Goal: Information Seeking & Learning: Learn about a topic

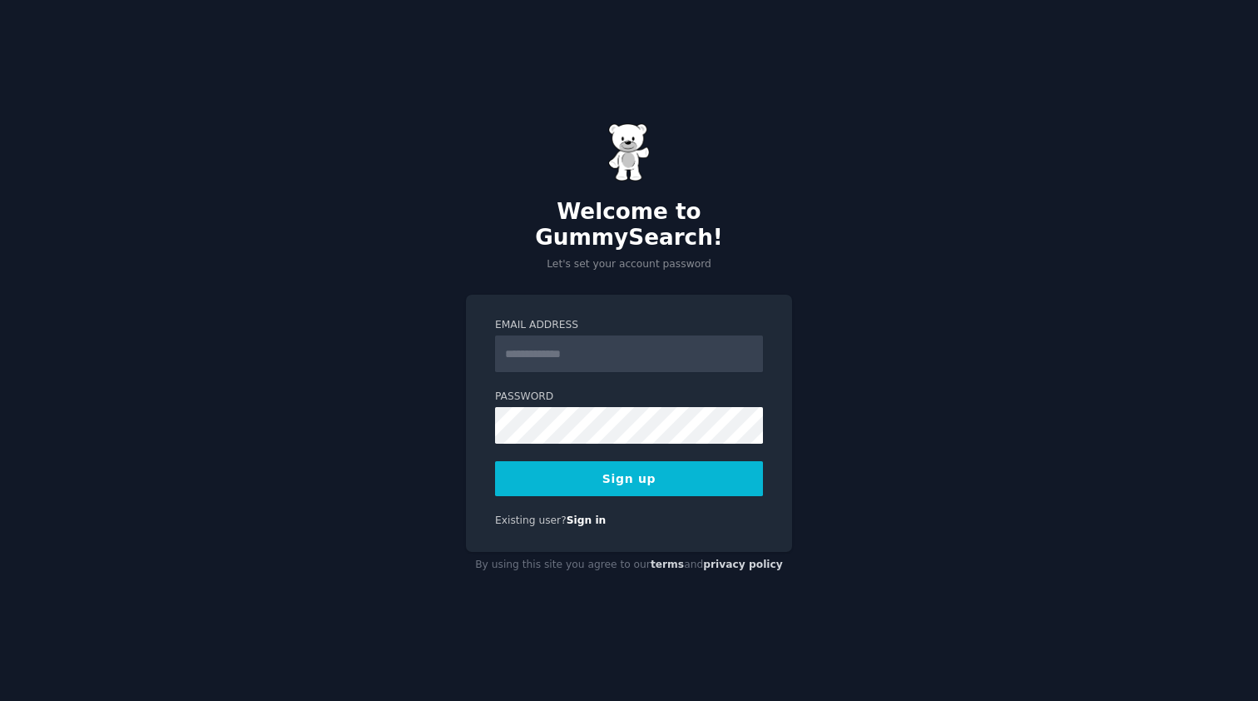
click at [476, 512] on div "Email Address Password Sign up Existing user? Sign in" at bounding box center [629, 423] width 326 height 257
click at [591, 348] on input "Email Address" at bounding box center [629, 353] width 268 height 37
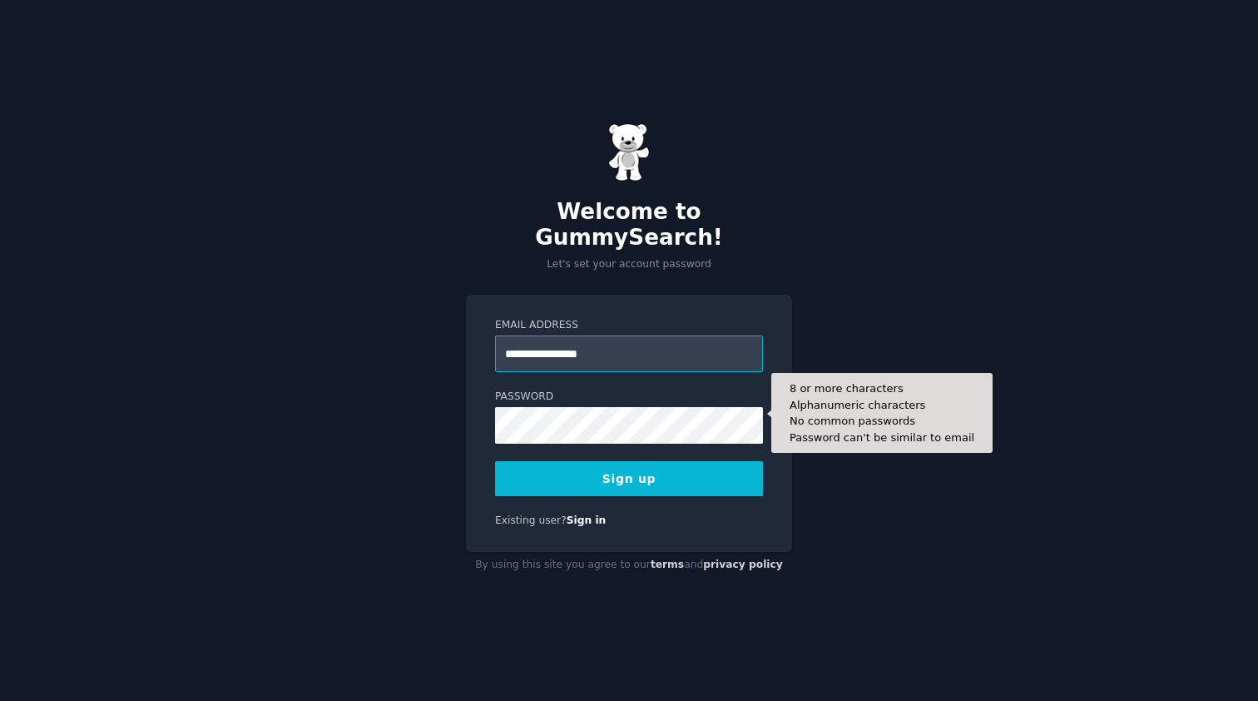
type input "**********"
click at [568, 430] on form "**********" at bounding box center [629, 407] width 268 height 178
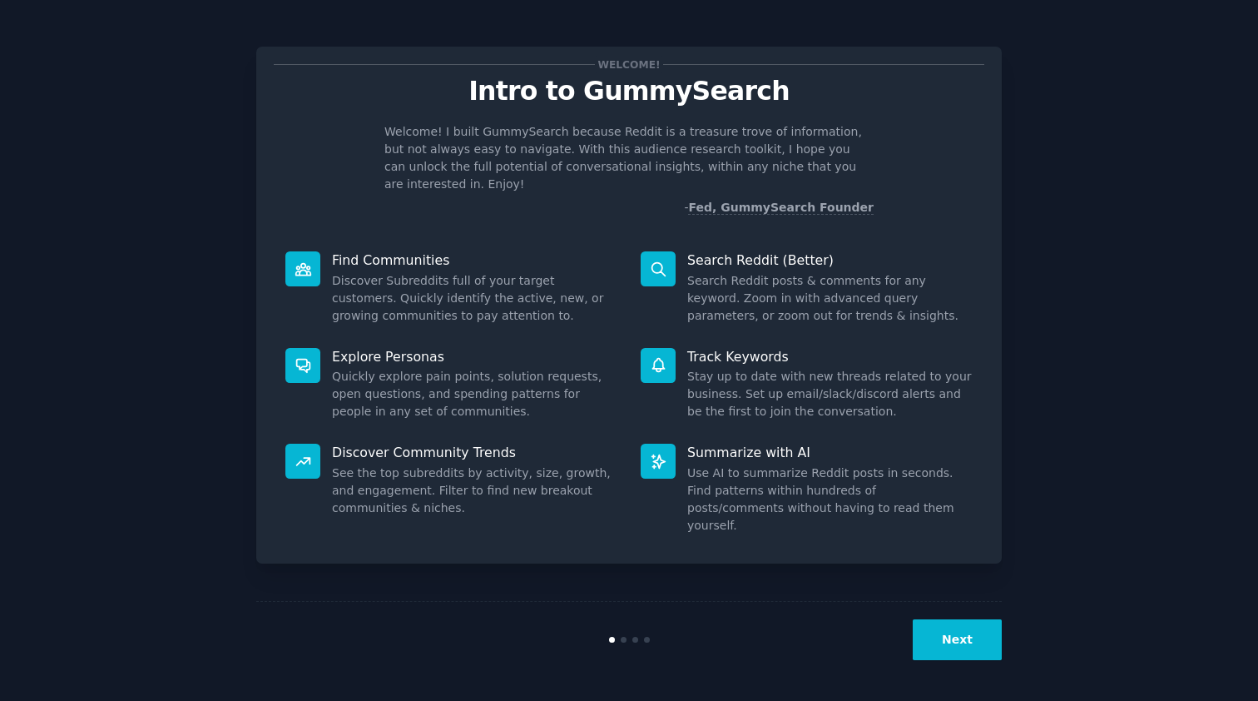
click at [953, 645] on button "Next" at bounding box center [957, 639] width 89 height 41
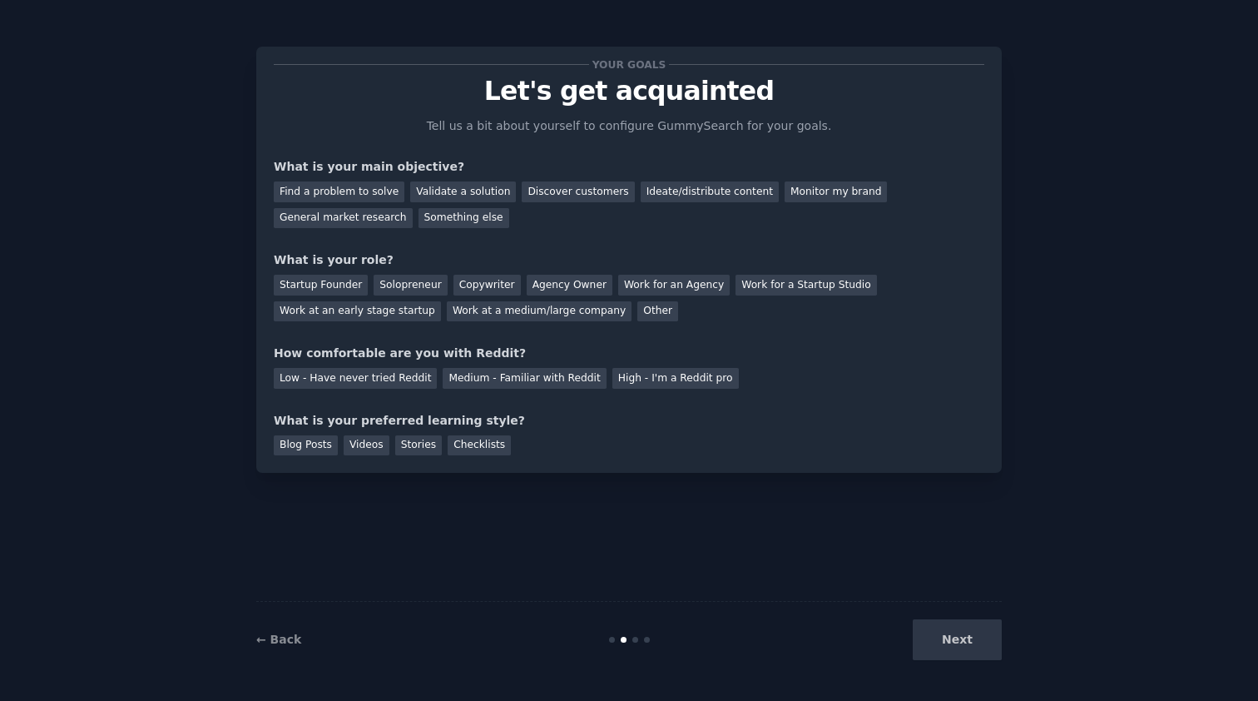
click at [949, 642] on div "Next" at bounding box center [877, 639] width 249 height 41
click at [362, 194] on div "Find a problem to solve" at bounding box center [339, 191] width 131 height 21
click at [367, 199] on div "Find a problem to solve" at bounding box center [339, 191] width 131 height 21
click at [383, 225] on div "General market research" at bounding box center [343, 218] width 139 height 21
click at [353, 281] on div "Startup Founder" at bounding box center [321, 285] width 94 height 21
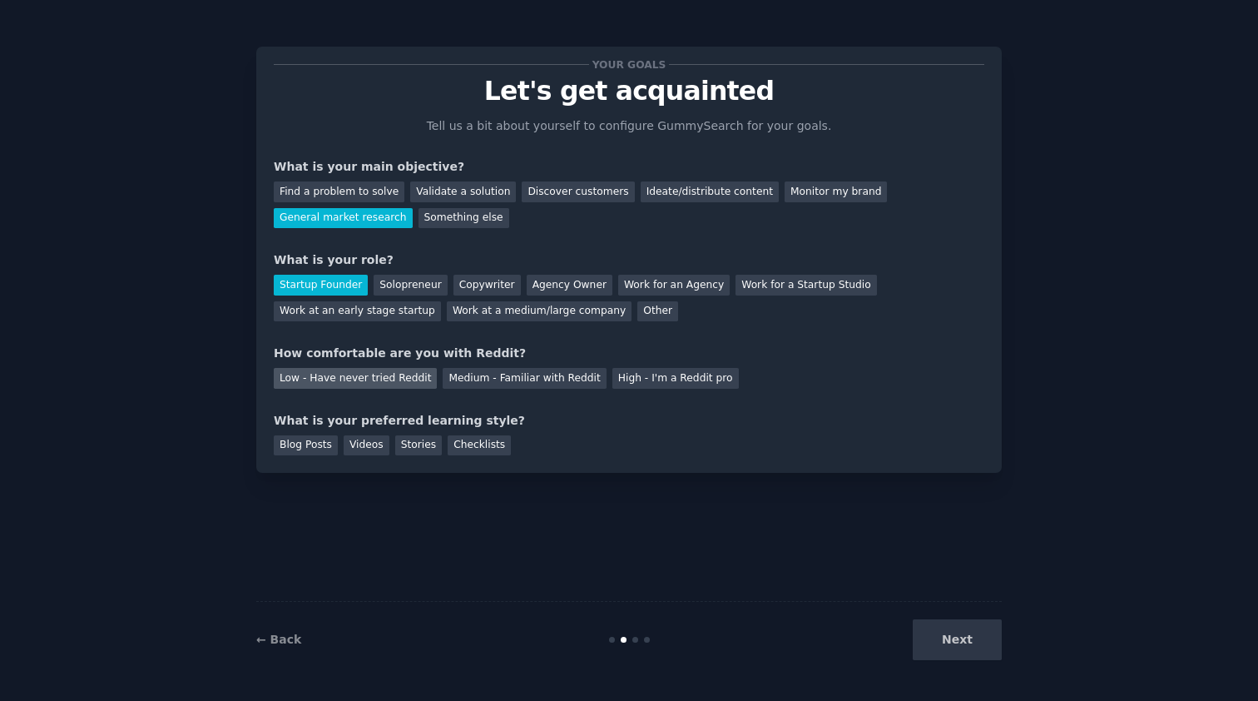
click at [391, 375] on div "Low - Have never tried Reddit" at bounding box center [355, 378] width 163 height 21
click at [422, 451] on div "Stories" at bounding box center [418, 445] width 47 height 21
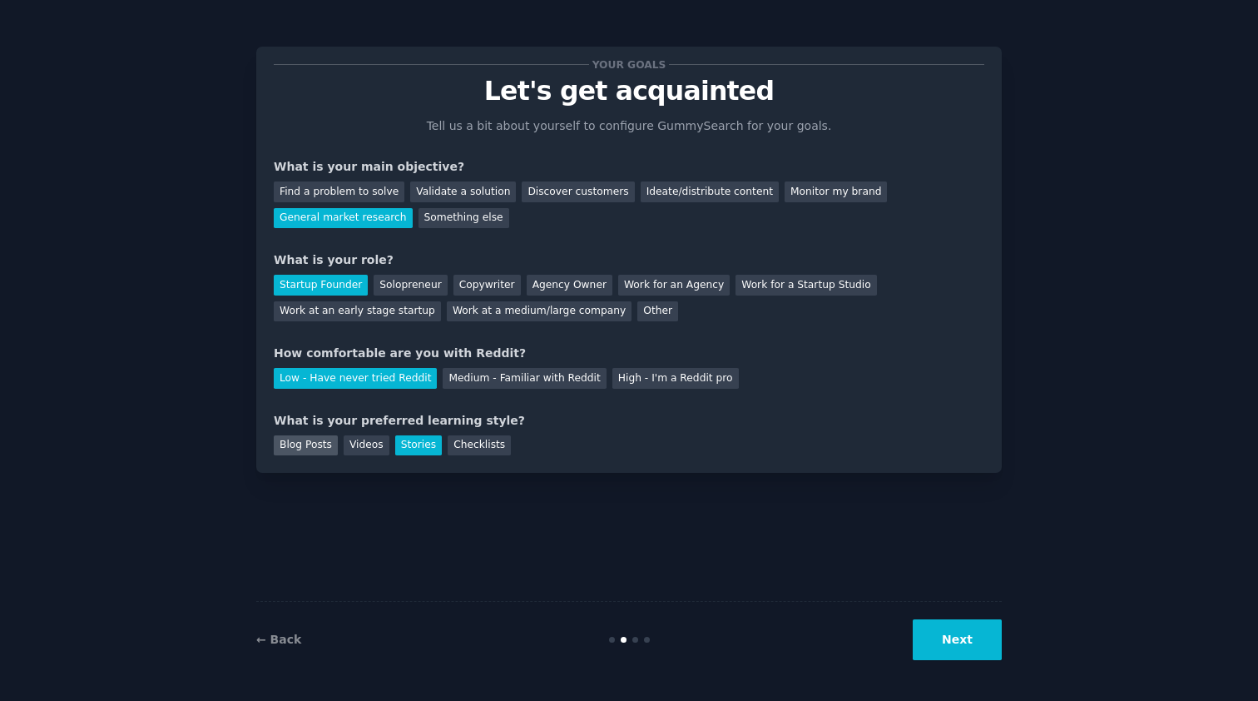
click at [308, 445] on div "Blog Posts" at bounding box center [306, 445] width 64 height 21
click at [421, 444] on div "Stories" at bounding box center [418, 445] width 47 height 21
click at [965, 640] on button "Next" at bounding box center [957, 639] width 89 height 41
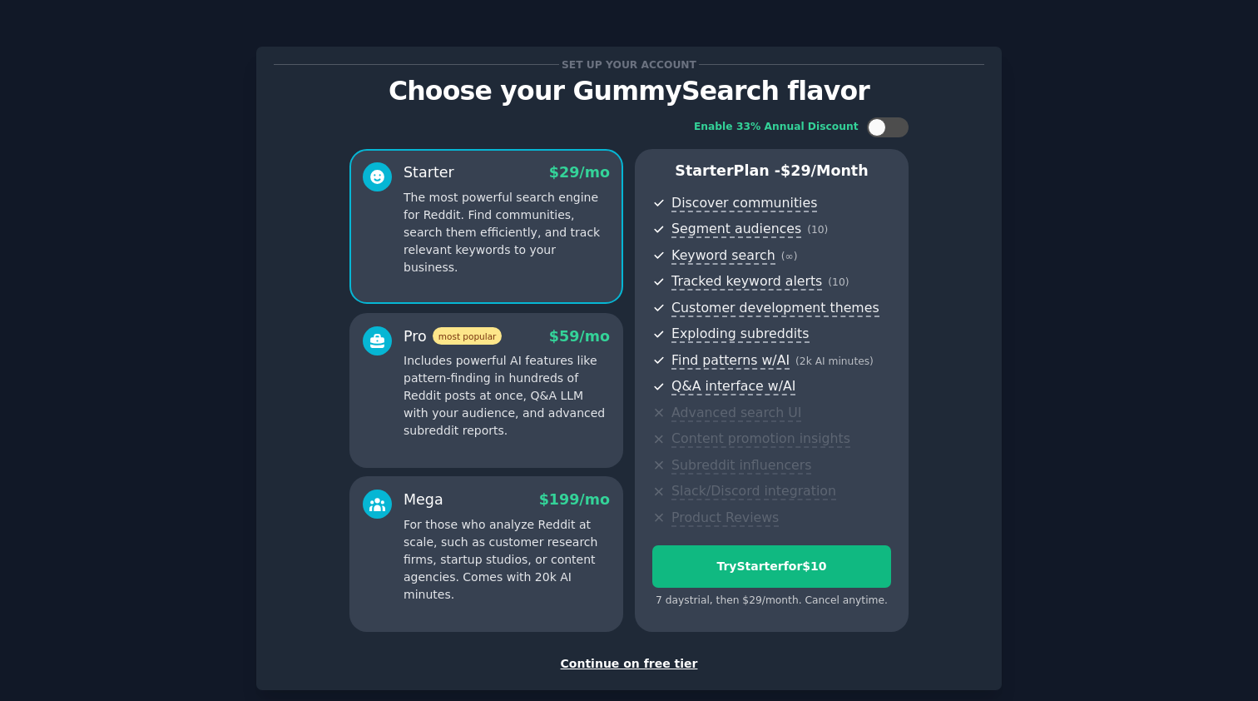
click at [659, 661] on div "Continue on free tier" at bounding box center [629, 663] width 711 height 17
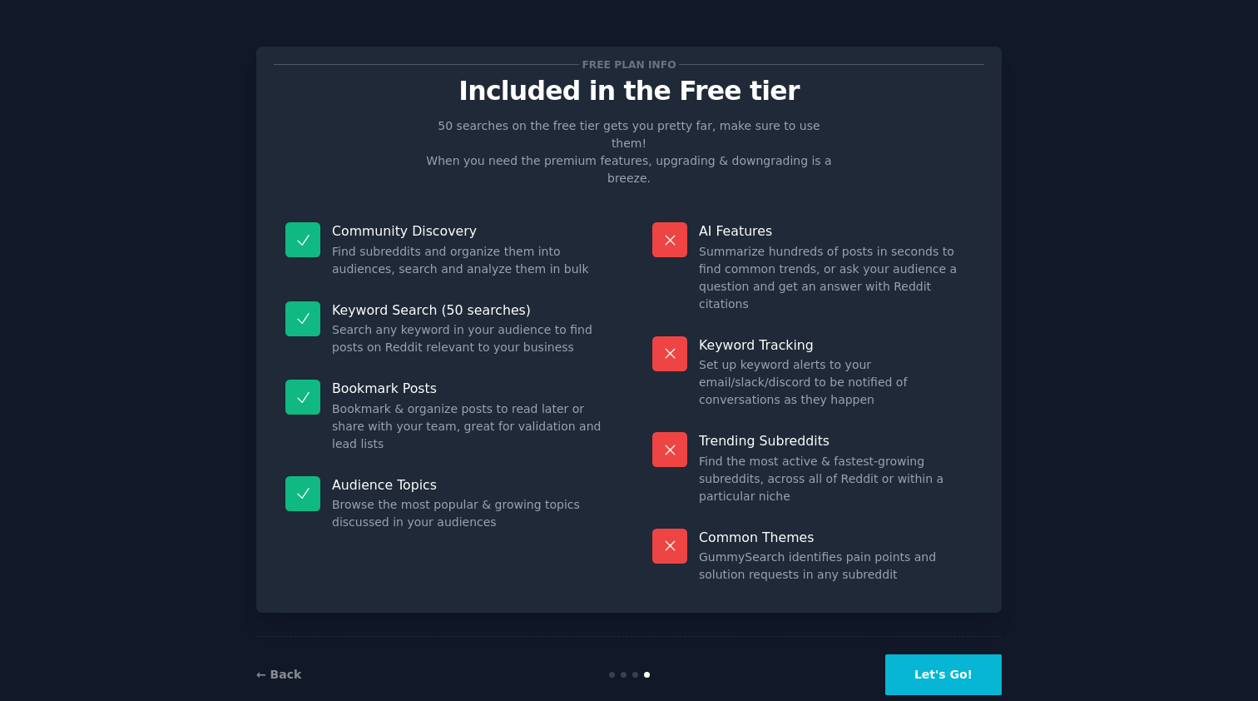
click at [955, 654] on button "Let's Go!" at bounding box center [944, 674] width 117 height 41
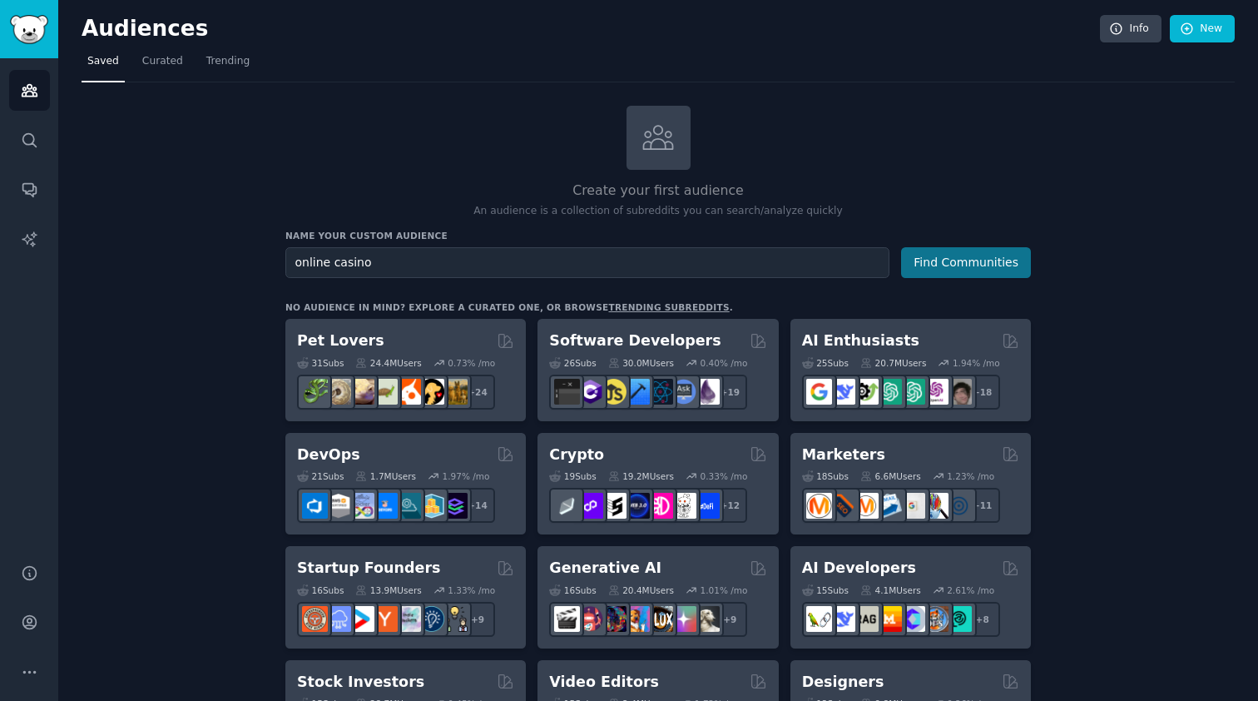
type input "online casino"
click at [982, 260] on button "Find Communities" at bounding box center [966, 262] width 130 height 31
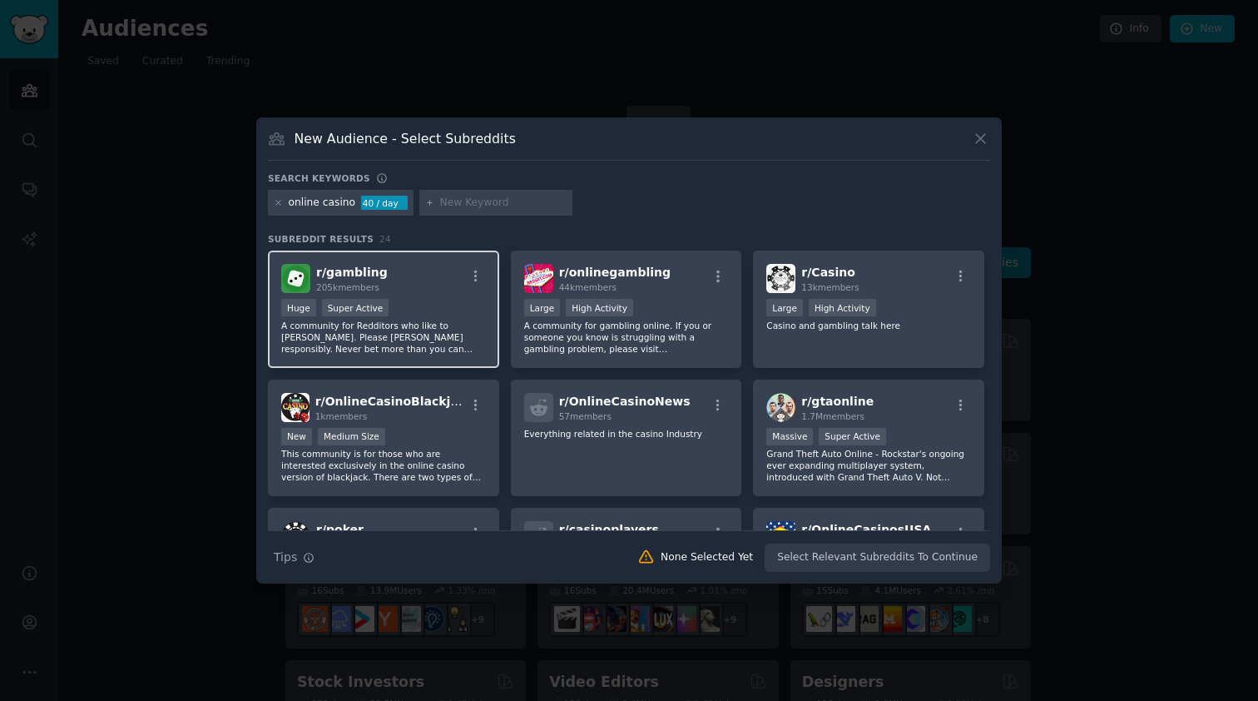
click at [440, 324] on p "A community for Redditors who like to gamble. Please gamble responsibly. Never …" at bounding box center [383, 337] width 205 height 35
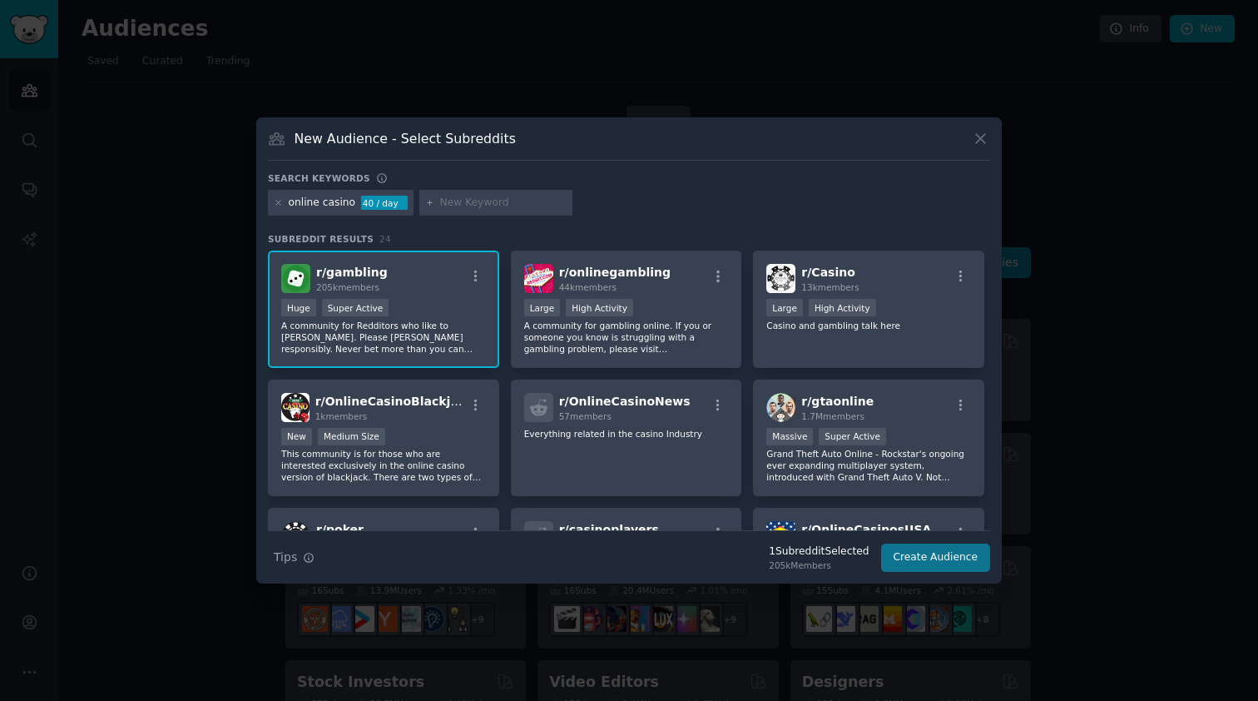
click at [954, 561] on button "Create Audience" at bounding box center [936, 557] width 110 height 28
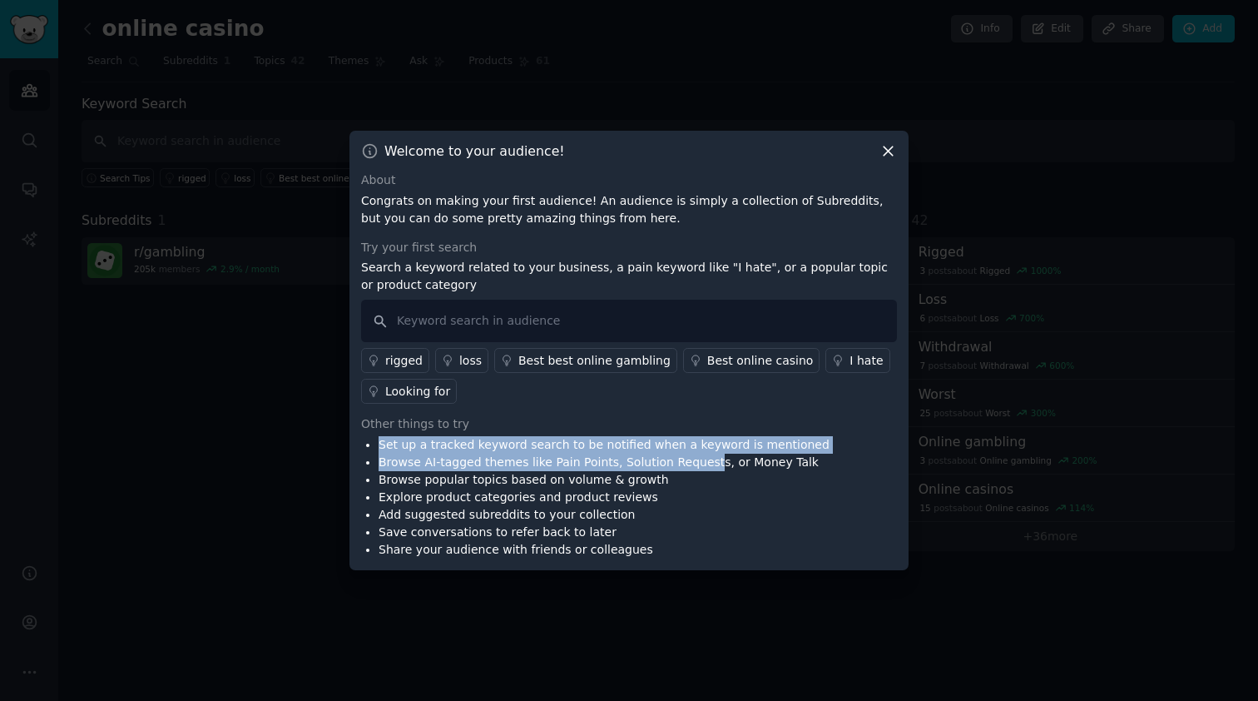
drag, startPoint x: 378, startPoint y: 446, endPoint x: 698, endPoint y: 463, distance: 320.8
click at [699, 464] on ul "Set up a tracked keyword search to be notified when a keyword is mentioned Brow…" at bounding box center [595, 497] width 469 height 122
click at [887, 155] on icon at bounding box center [888, 150] width 17 height 17
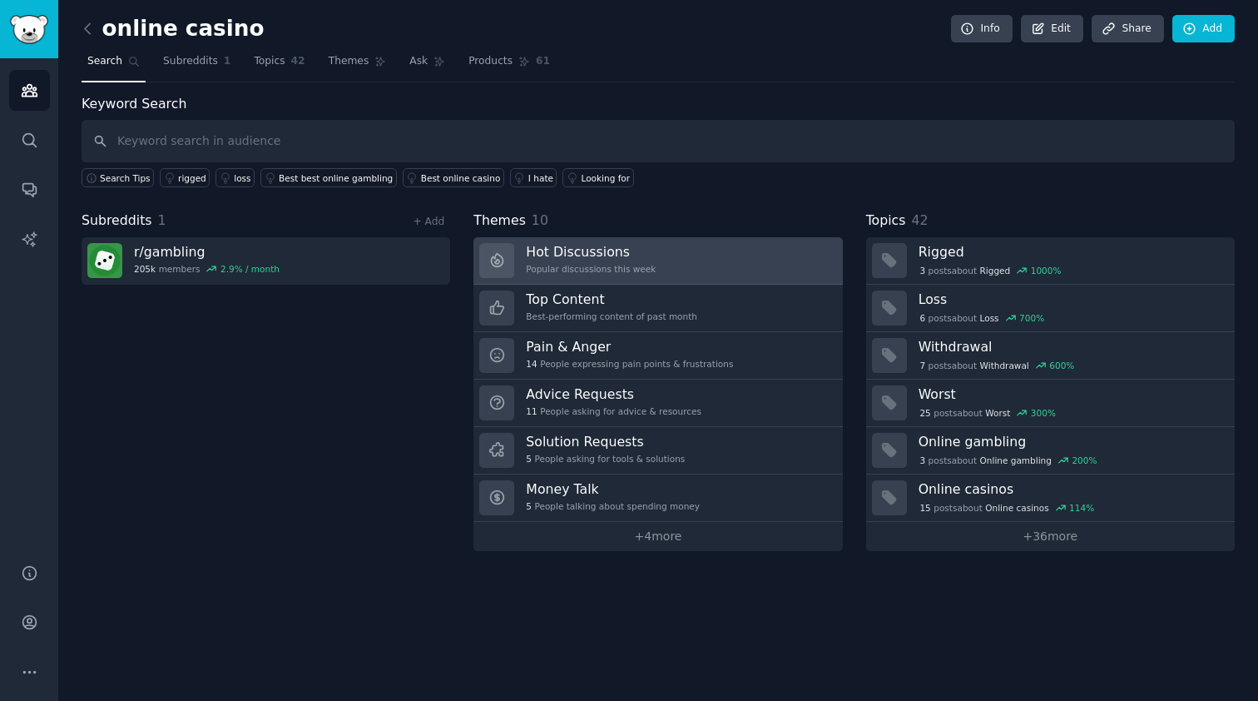
click at [740, 267] on link "Hot Discussions Popular discussions this week" at bounding box center [658, 260] width 369 height 47
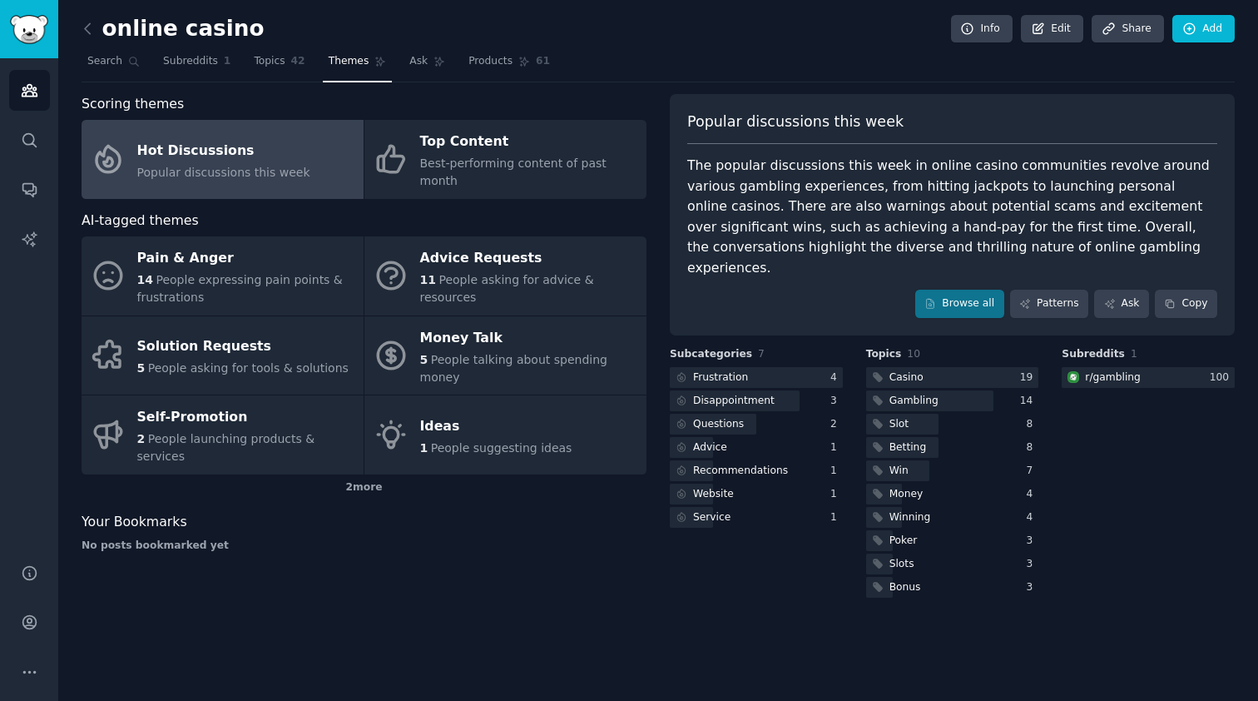
click at [241, 166] on span "Popular discussions this week" at bounding box center [223, 172] width 173 height 13
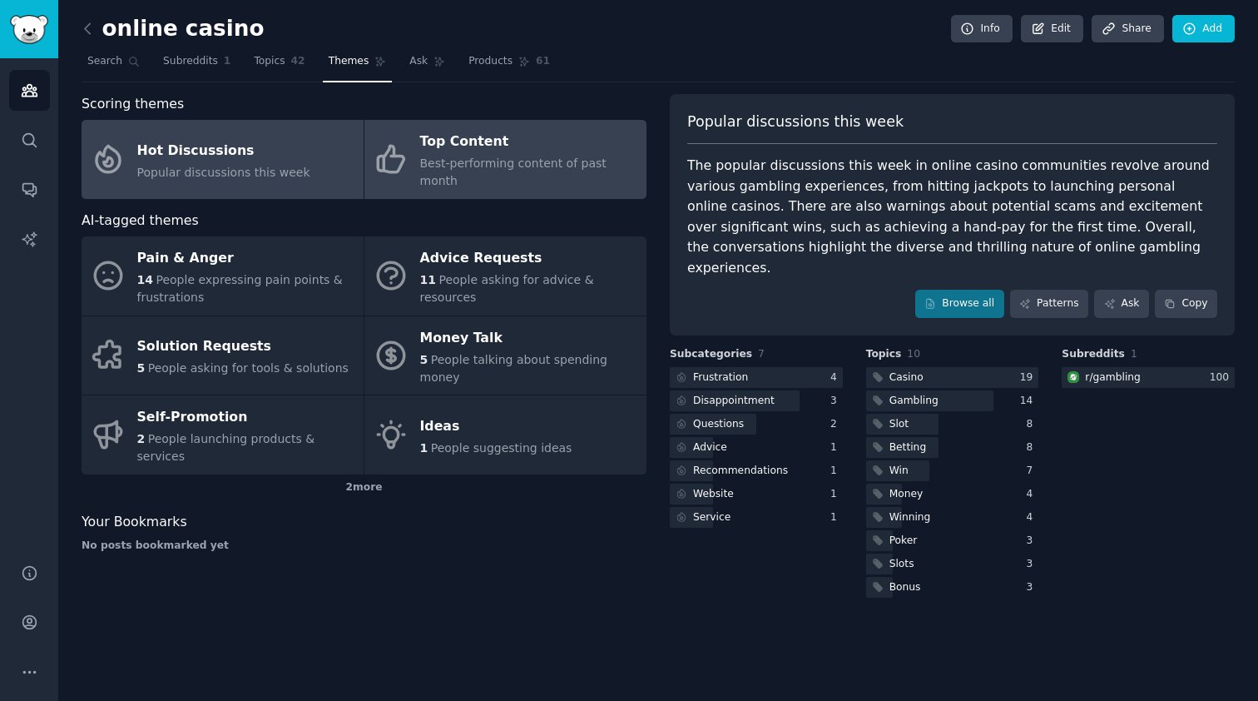
click at [618, 129] on div "Top Content" at bounding box center [529, 142] width 218 height 27
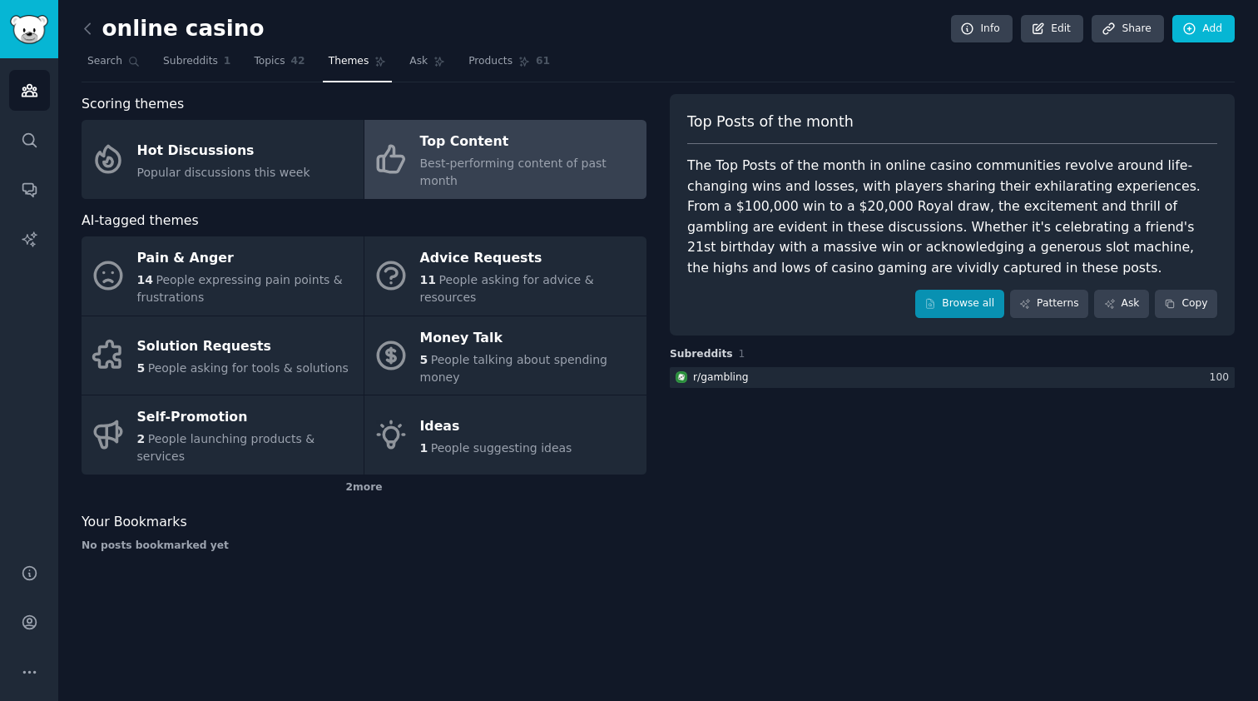
click at [965, 297] on link "Browse all" at bounding box center [959, 304] width 89 height 28
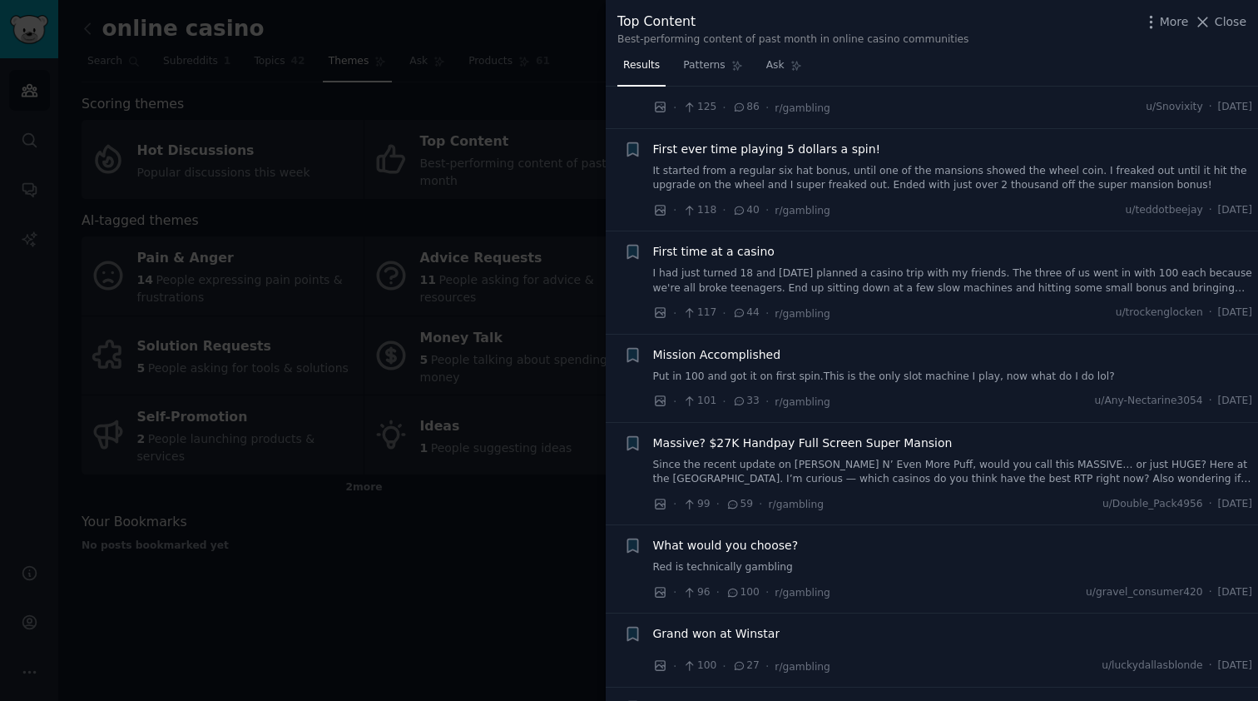
scroll to position [549, 0]
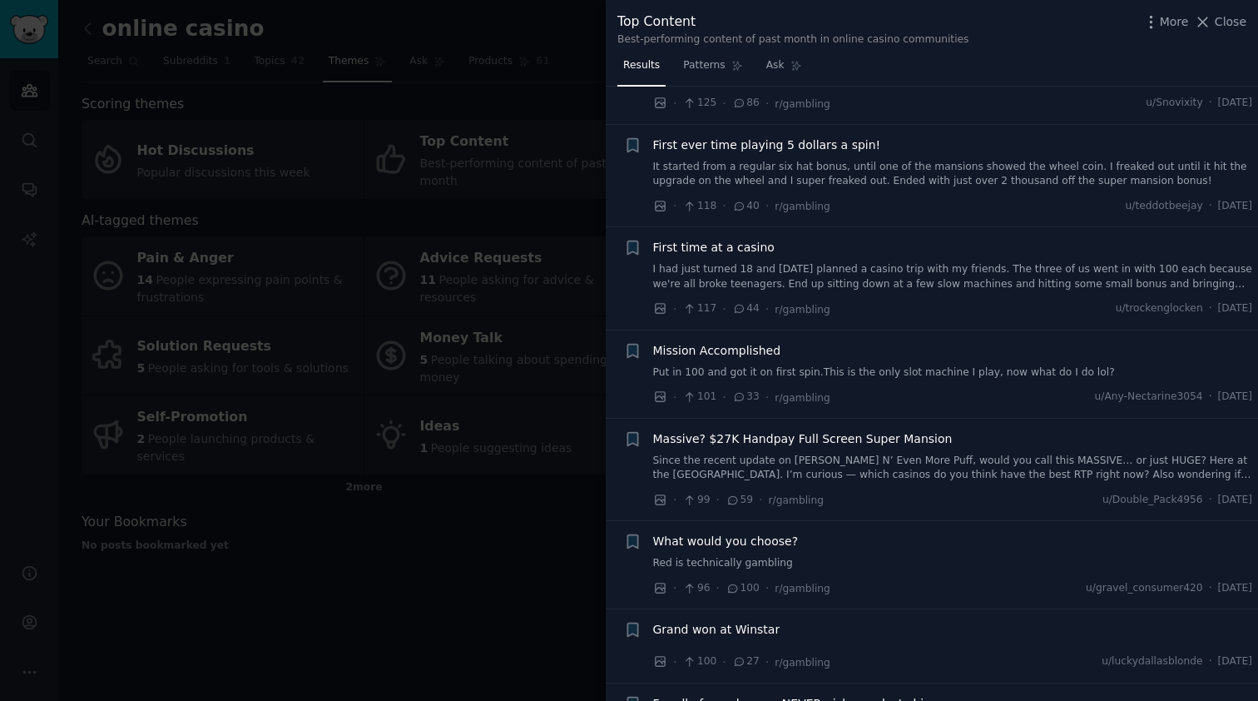
click at [979, 279] on link "I had just turned 18 and 2 days later planned a casino trip with my friends. Th…" at bounding box center [953, 276] width 600 height 29
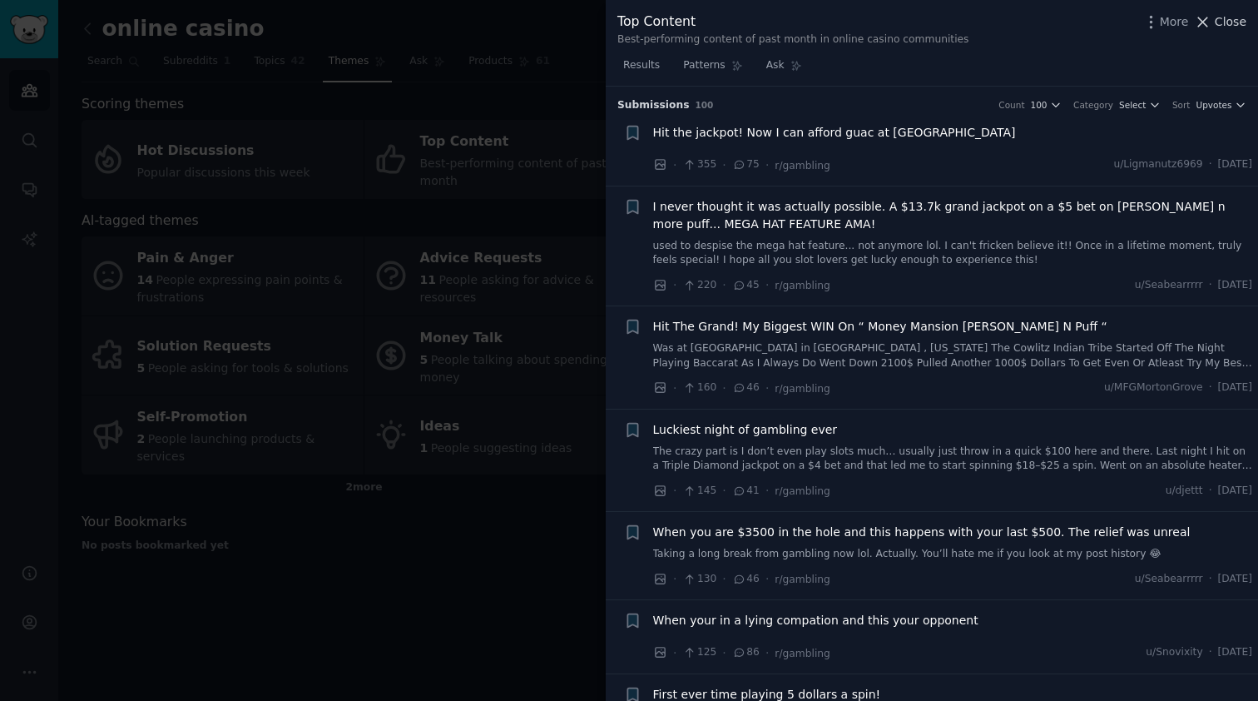
click at [1216, 18] on span "Close" at bounding box center [1231, 21] width 32 height 17
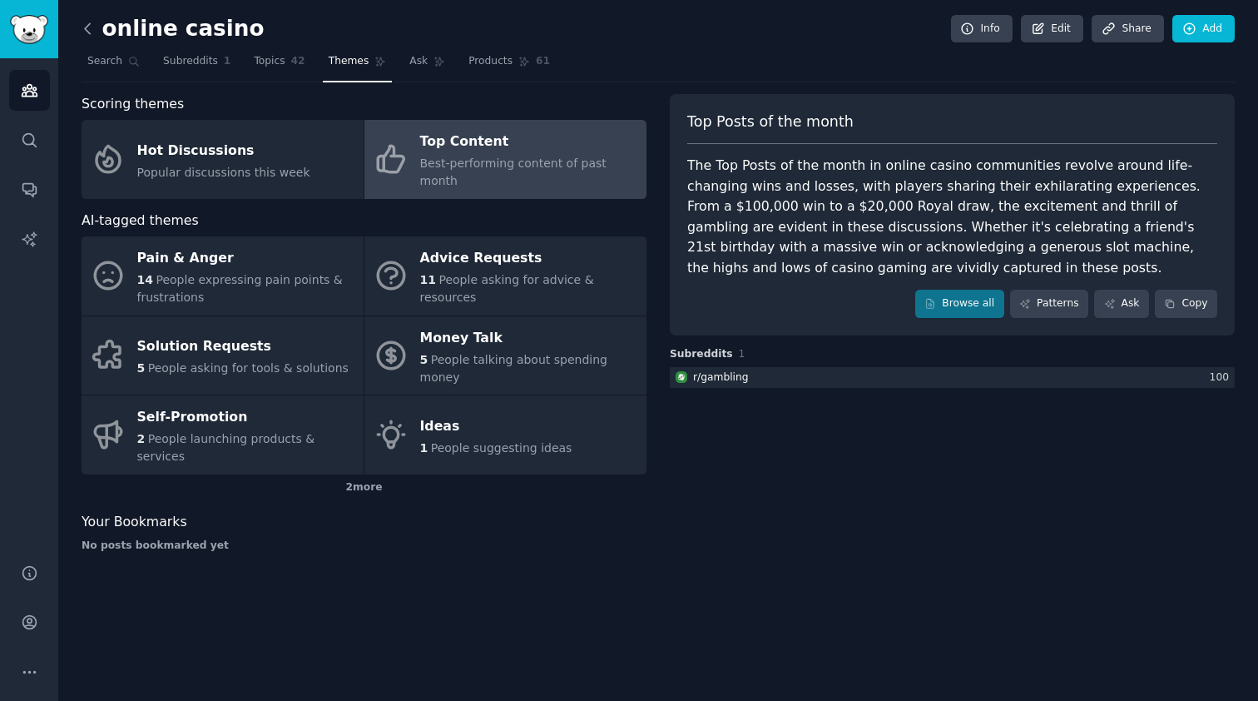
click at [86, 26] on icon at bounding box center [87, 28] width 17 height 17
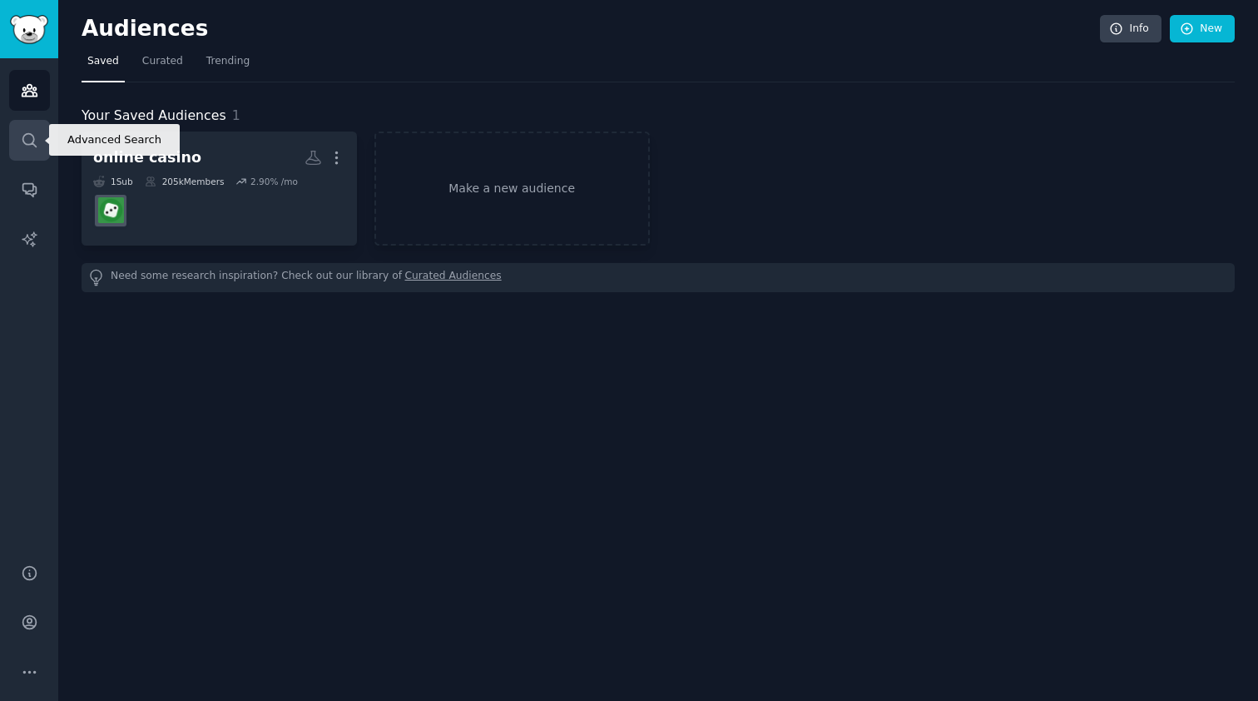
click at [25, 141] on icon "Sidebar" at bounding box center [29, 139] width 17 height 17
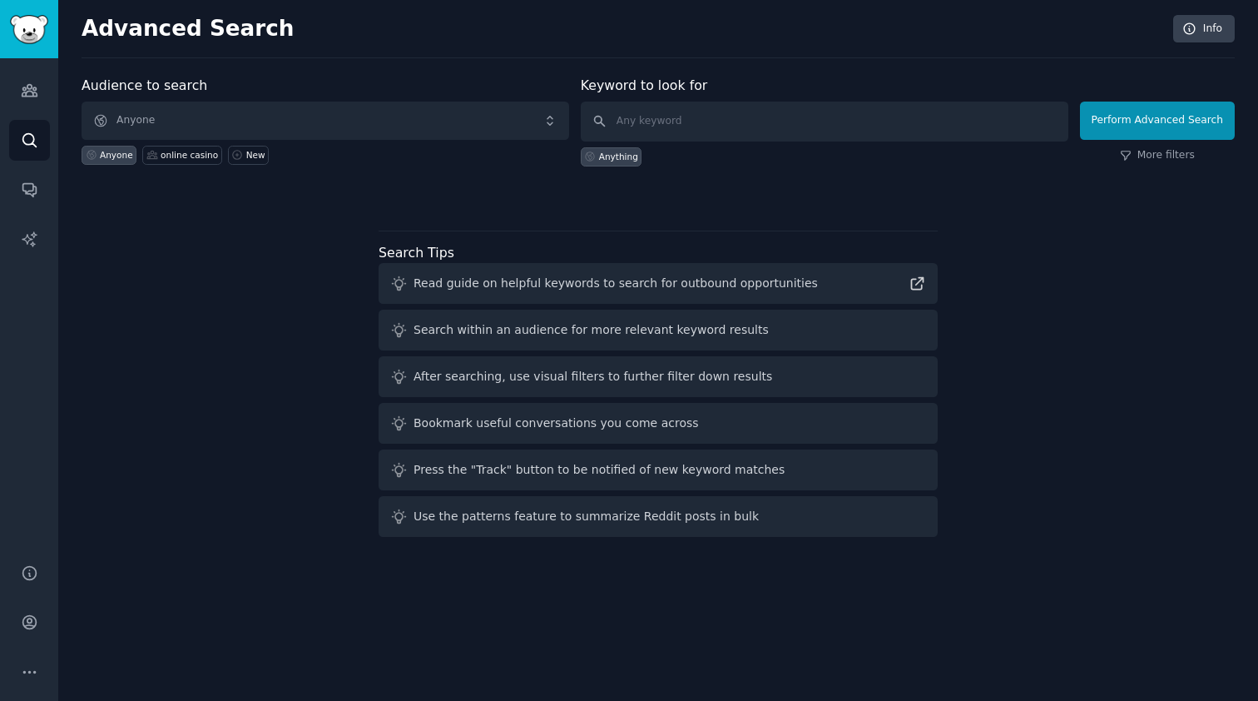
click at [344, 111] on span "Anyone" at bounding box center [326, 121] width 488 height 38
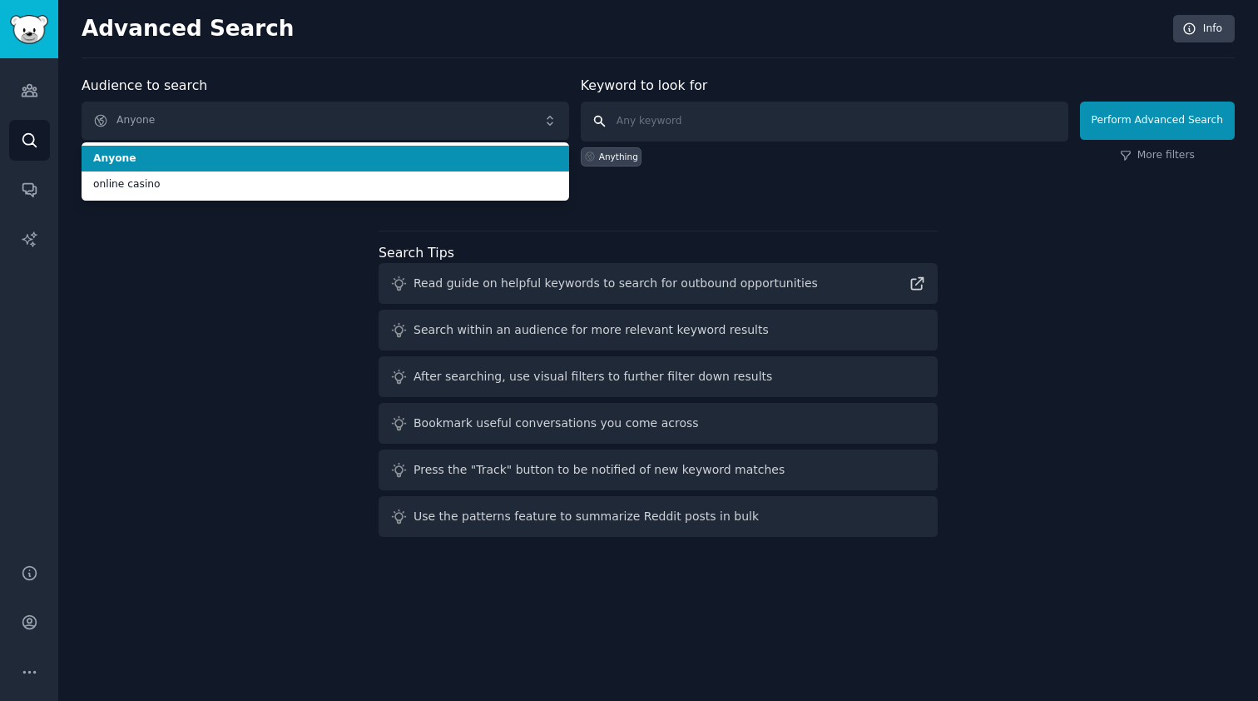
click at [667, 114] on input "text" at bounding box center [825, 122] width 488 height 40
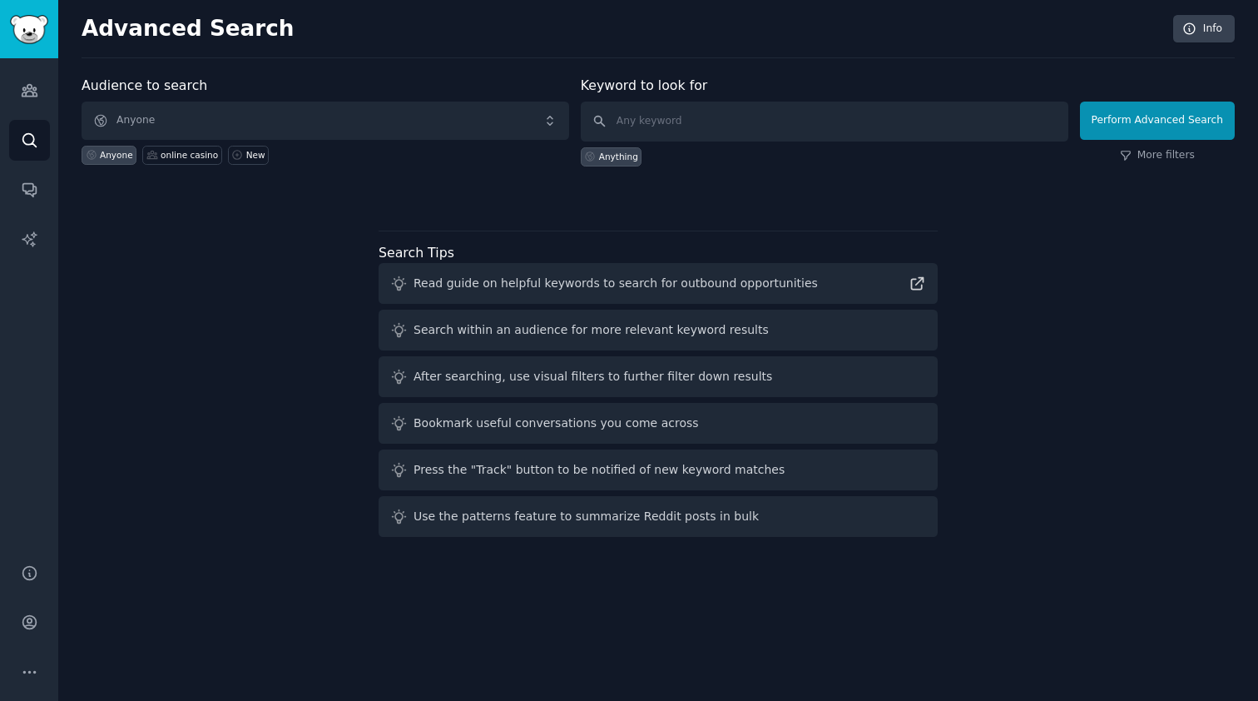
click at [312, 99] on div "Audience to search Anyone Anyone online casino New" at bounding box center [326, 121] width 488 height 91
click at [304, 128] on span "Anyone" at bounding box center [326, 121] width 488 height 38
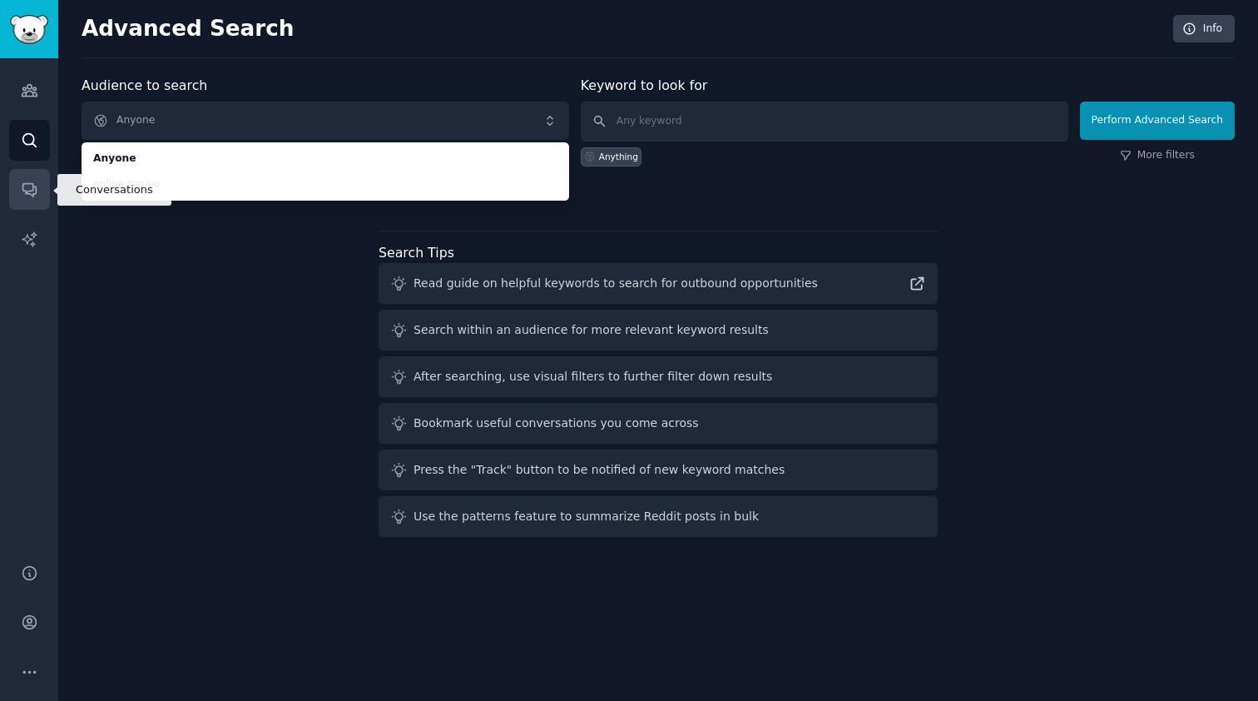
click at [27, 196] on icon "Sidebar" at bounding box center [29, 189] width 17 height 17
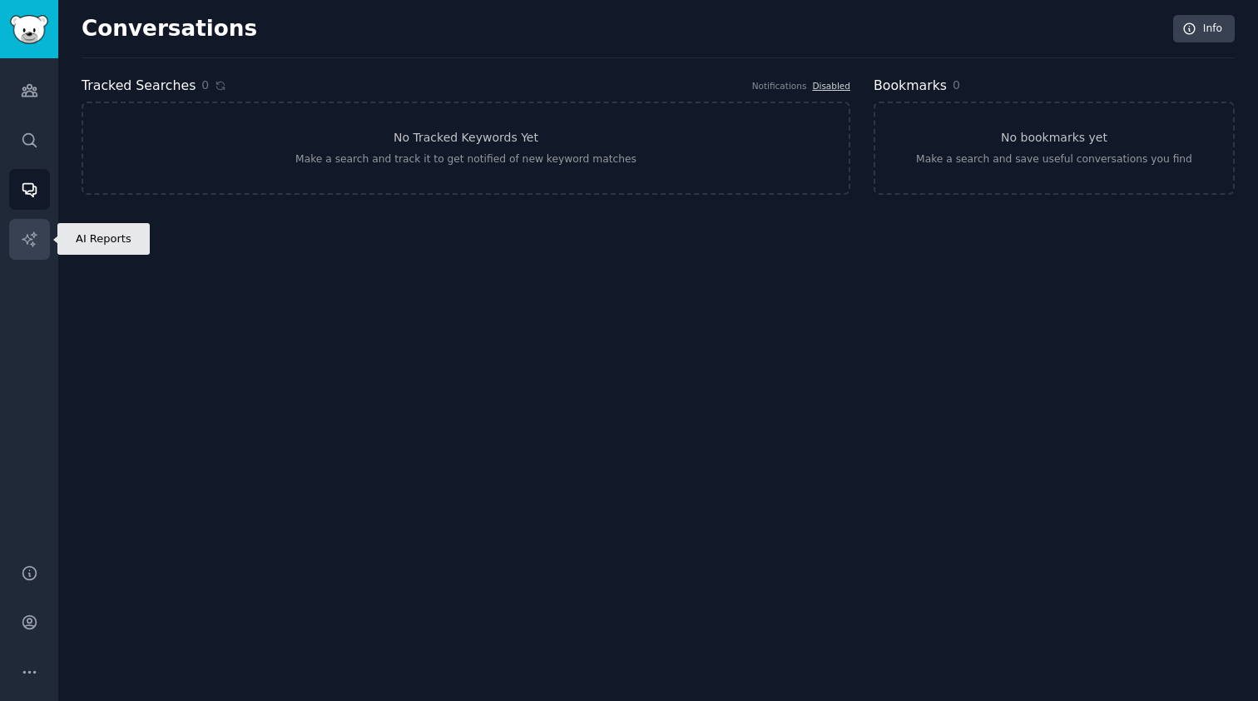
click at [42, 235] on link "AI Reports" at bounding box center [29, 239] width 41 height 41
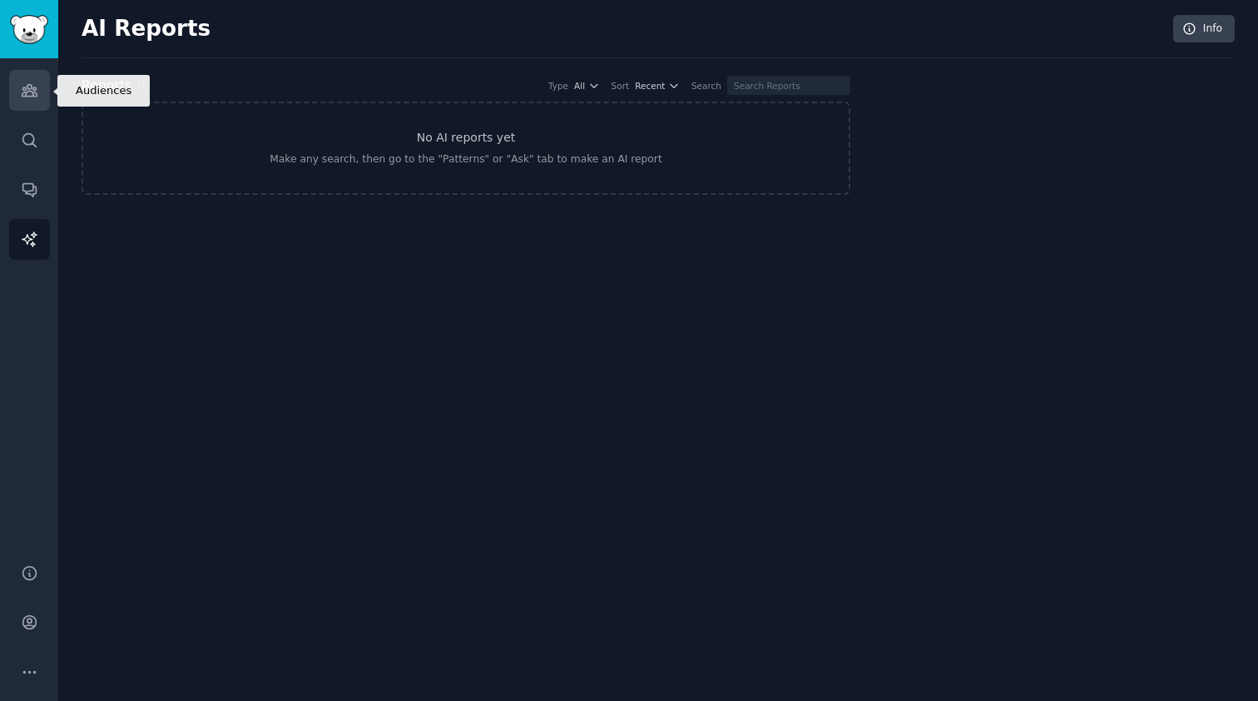
click at [32, 96] on icon "Sidebar" at bounding box center [29, 91] width 15 height 12
